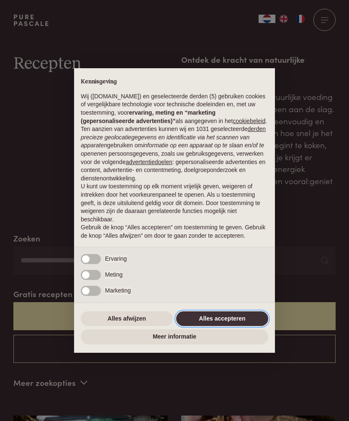
click at [211, 326] on button "Alles accepteren" at bounding box center [222, 318] width 92 height 15
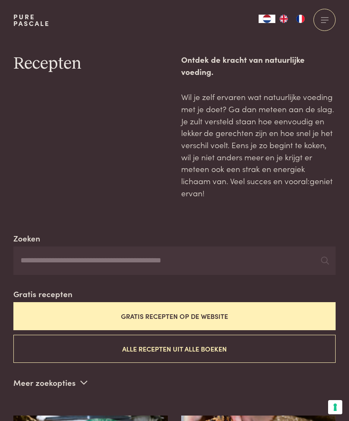
click at [126, 302] on button "Gratis recepten op de website" at bounding box center [174, 316] width 322 height 28
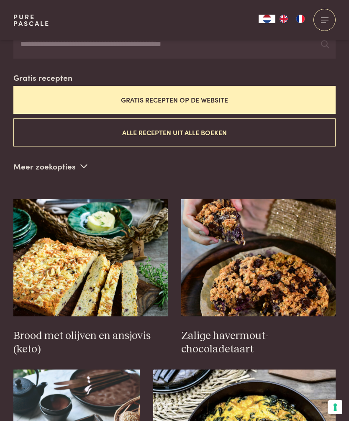
scroll to position [217, 0]
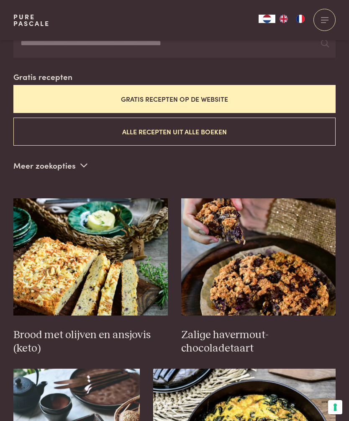
click at [147, 119] on button "Alle recepten uit alle boeken" at bounding box center [174, 132] width 322 height 28
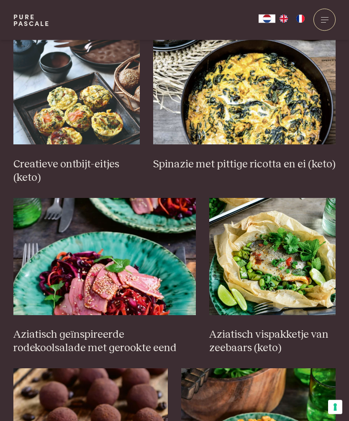
scroll to position [558, 0]
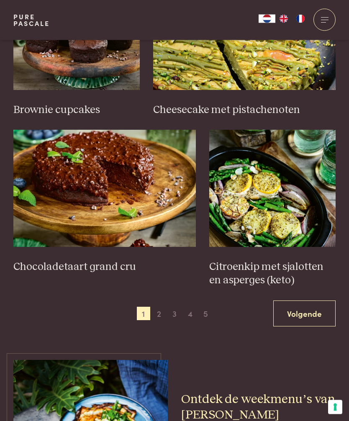
click at [156, 307] on span "2" at bounding box center [158, 313] width 13 height 13
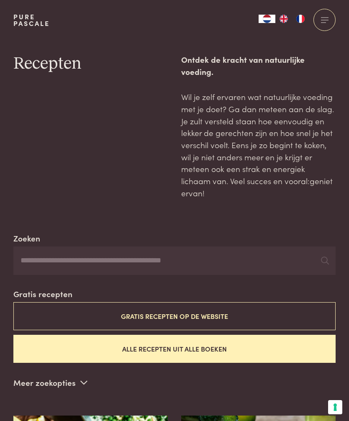
click at [145, 307] on button "Gratis recepten op de website" at bounding box center [174, 316] width 322 height 28
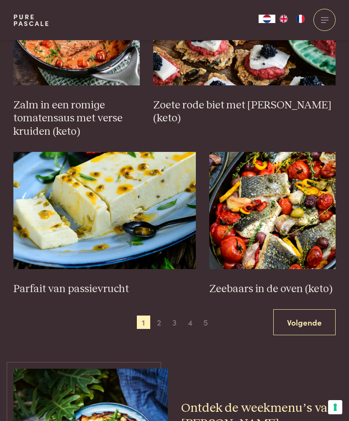
scroll to position [1118, 0]
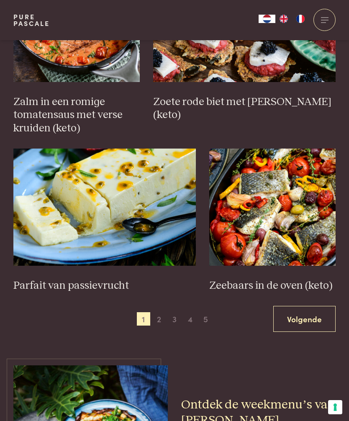
click at [297, 306] on link "Volgende" at bounding box center [304, 319] width 62 height 26
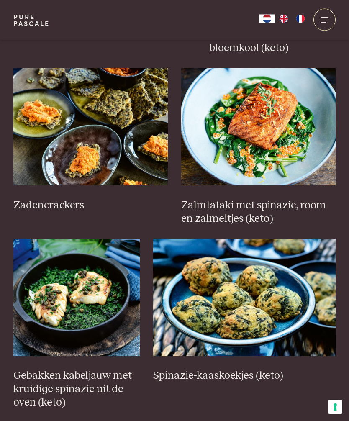
scroll to position [859, 0]
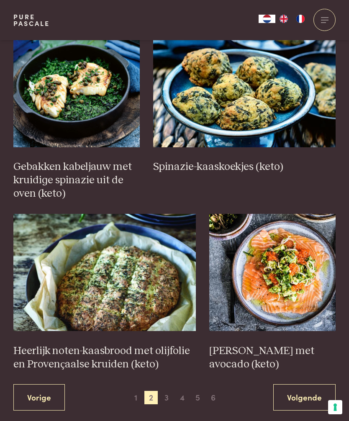
click at [309, 384] on link "Volgende" at bounding box center [304, 397] width 62 height 26
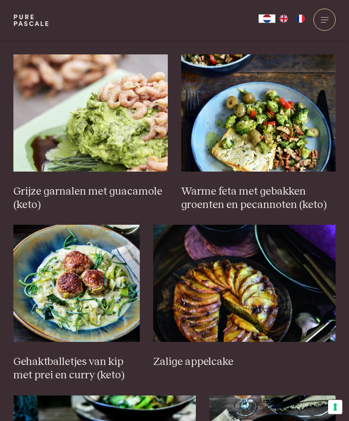
scroll to position [899, 0]
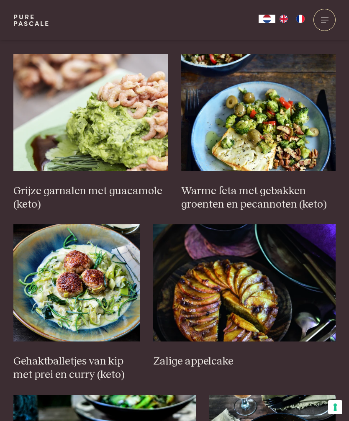
click at [64, 257] on img at bounding box center [76, 282] width 126 height 117
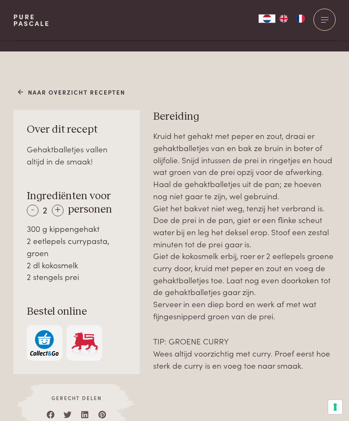
scroll to position [412, 0]
